Goal: Task Accomplishment & Management: Manage account settings

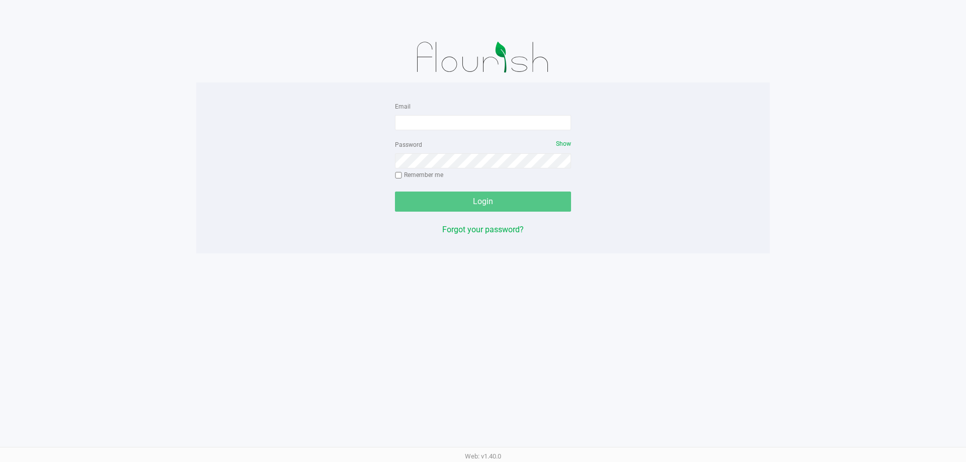
click at [425, 112] on div "Email" at bounding box center [483, 115] width 176 height 30
click at [431, 117] on input "Email" at bounding box center [483, 122] width 176 height 15
type input "[EMAIL_ADDRESS][DOMAIN_NAME]"
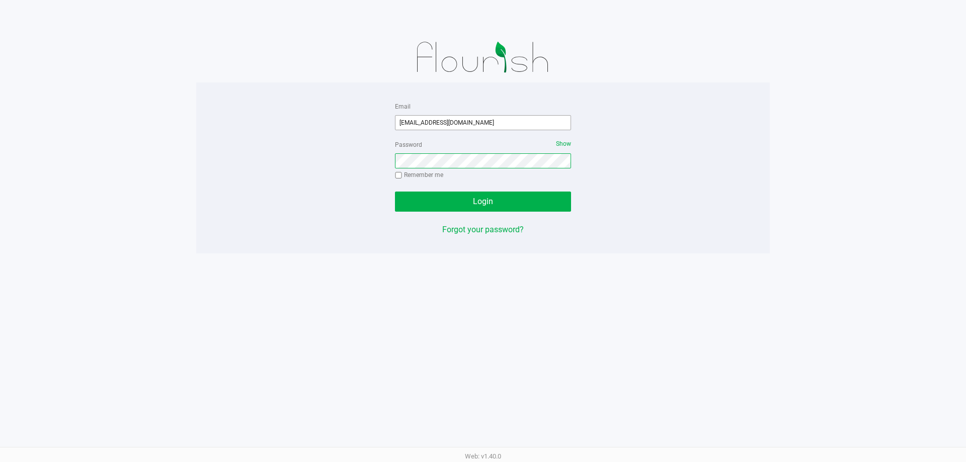
click at [395, 192] on button "Login" at bounding box center [483, 202] width 176 height 20
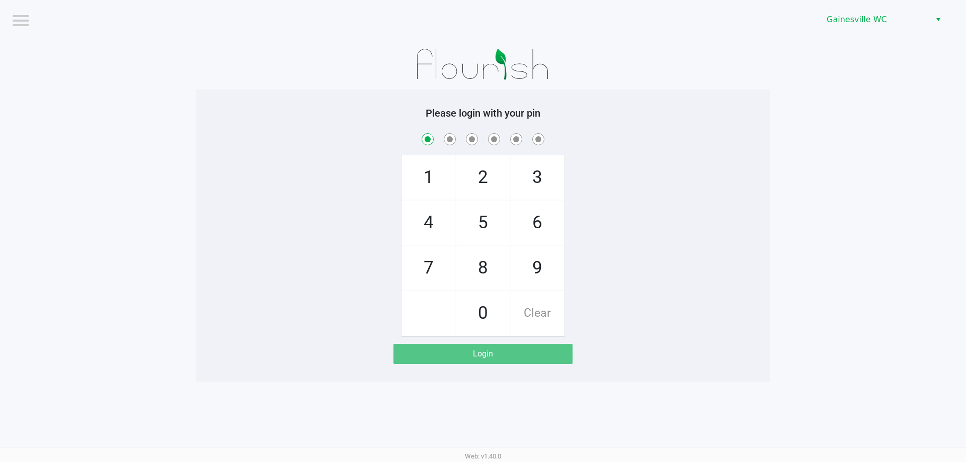
checkbox input "true"
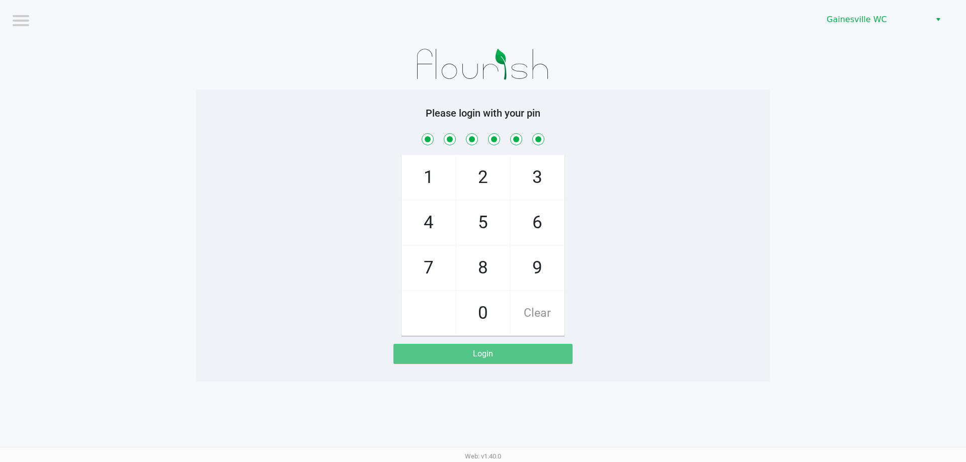
checkbox input "true"
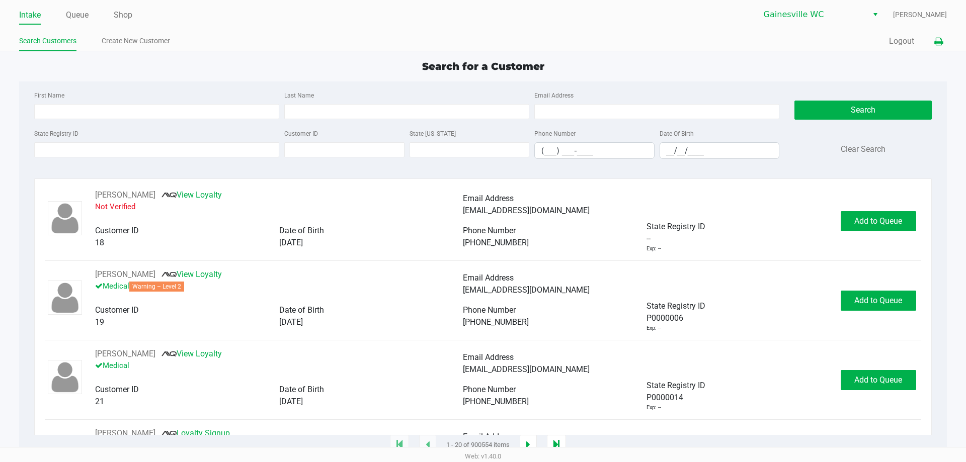
click at [935, 44] on icon at bounding box center [938, 41] width 9 height 7
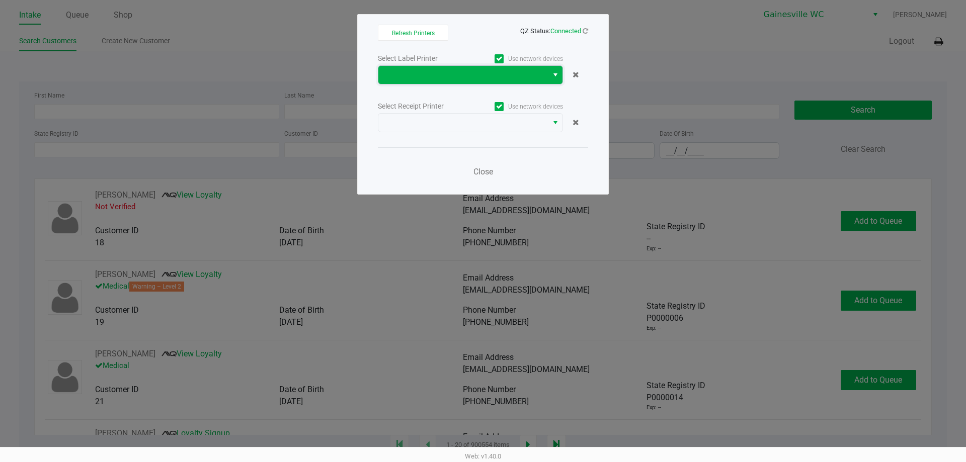
click at [465, 77] on span at bounding box center [462, 75] width 157 height 12
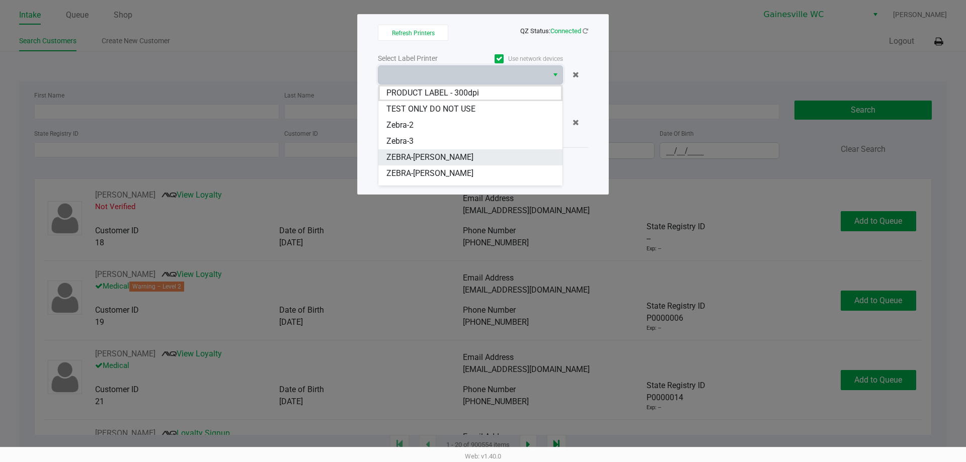
click at [441, 161] on span "ZEBRA-[PERSON_NAME]" at bounding box center [429, 157] width 87 height 12
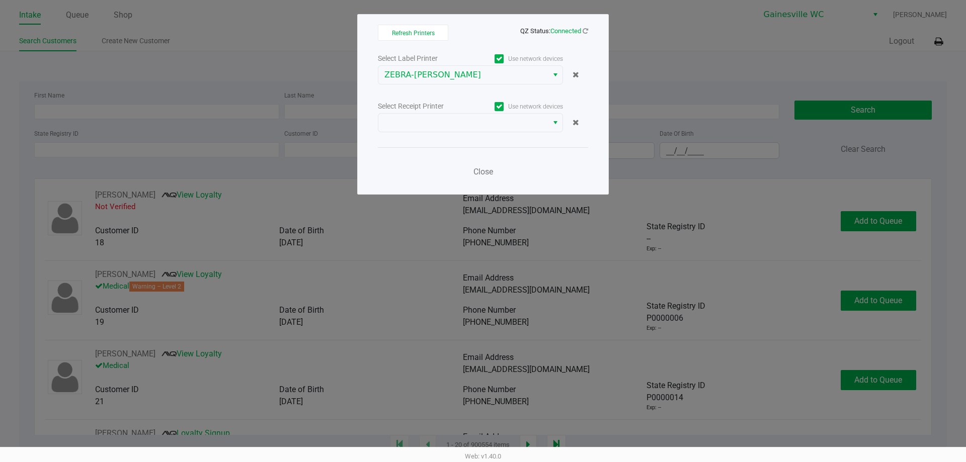
click at [451, 134] on div "Select Label Printer Use network devices ZEBRA-GABI-GRECKO Select Receipt Print…" at bounding box center [483, 118] width 210 height 132
click at [454, 128] on span at bounding box center [462, 123] width 157 height 12
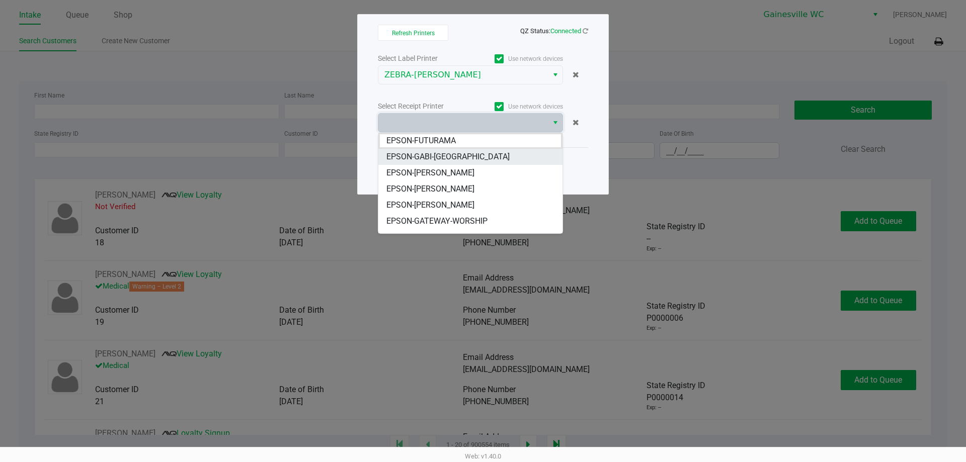
click at [451, 157] on span "EPSON-GABI-[GEOGRAPHIC_DATA]" at bounding box center [447, 157] width 123 height 12
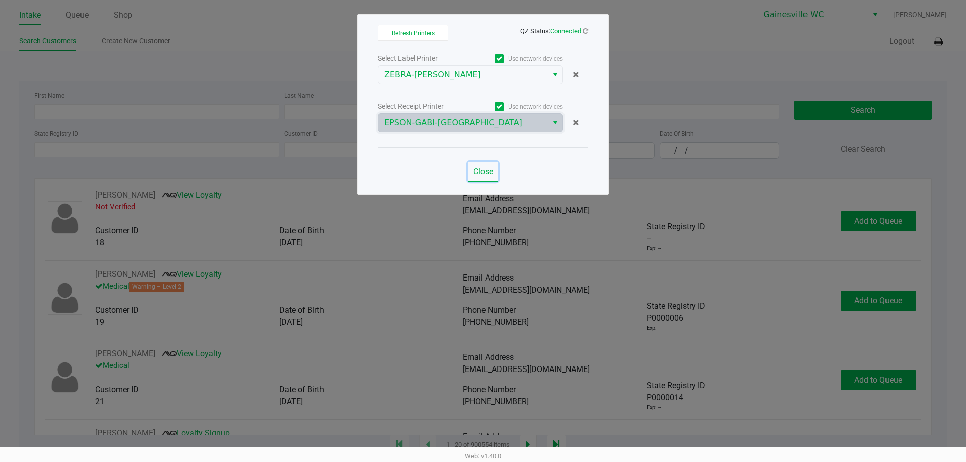
click at [482, 174] on span "Close" at bounding box center [483, 172] width 20 height 10
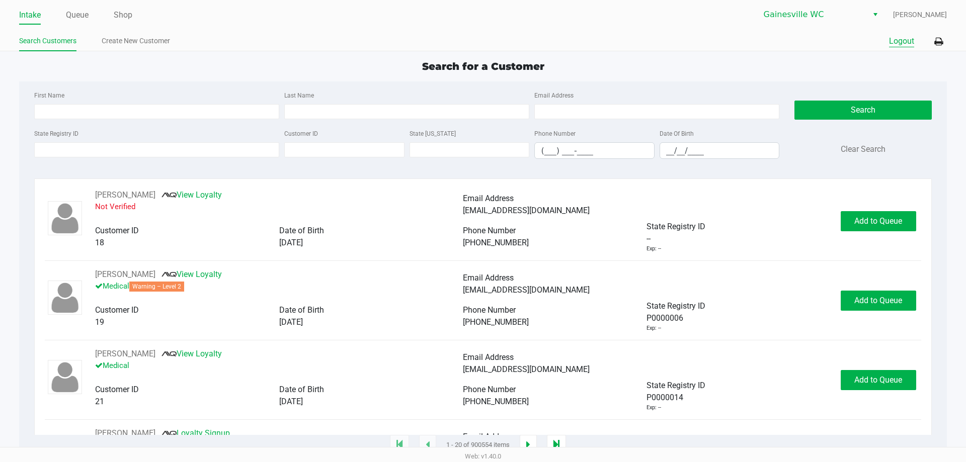
click at [896, 44] on button "Logout" at bounding box center [901, 41] width 25 height 12
